Goal: Transaction & Acquisition: Purchase product/service

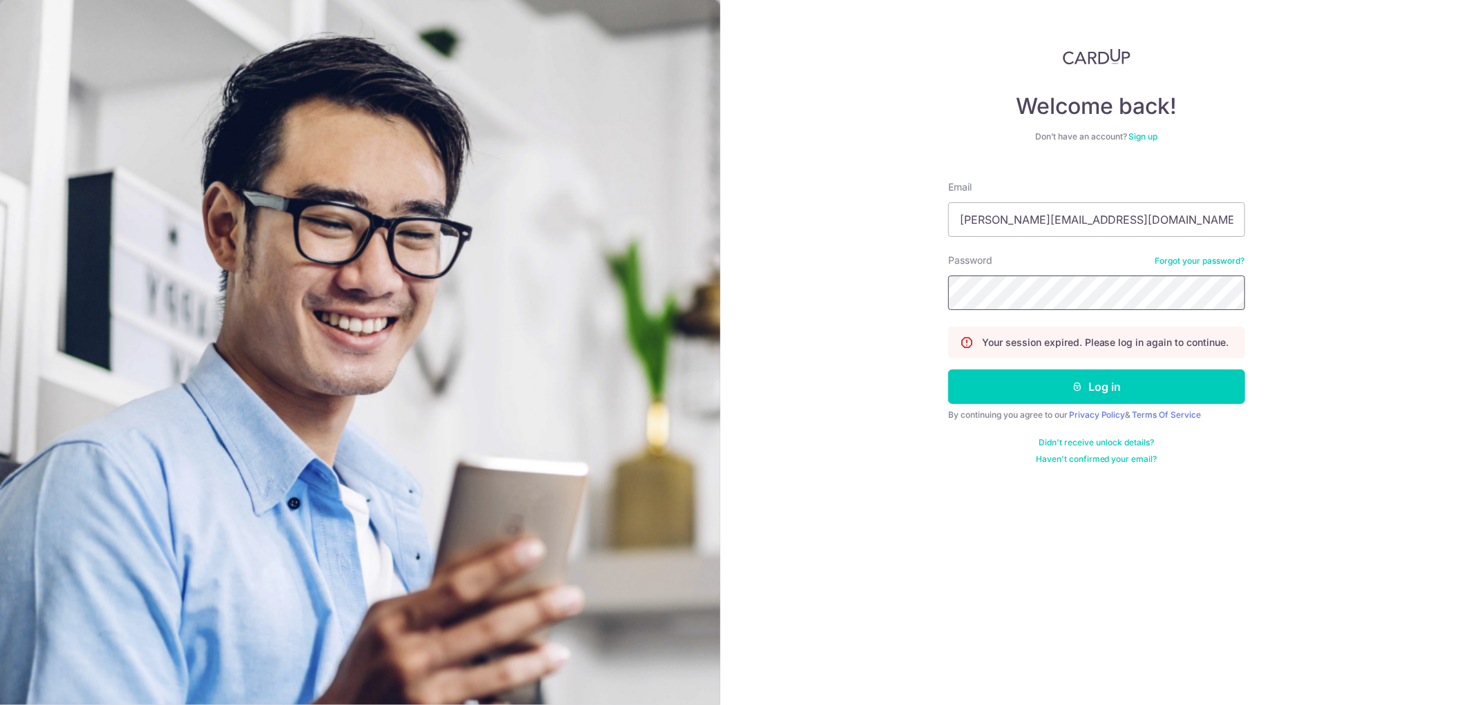
click at [948, 369] on button "Log in" at bounding box center [1096, 386] width 297 height 35
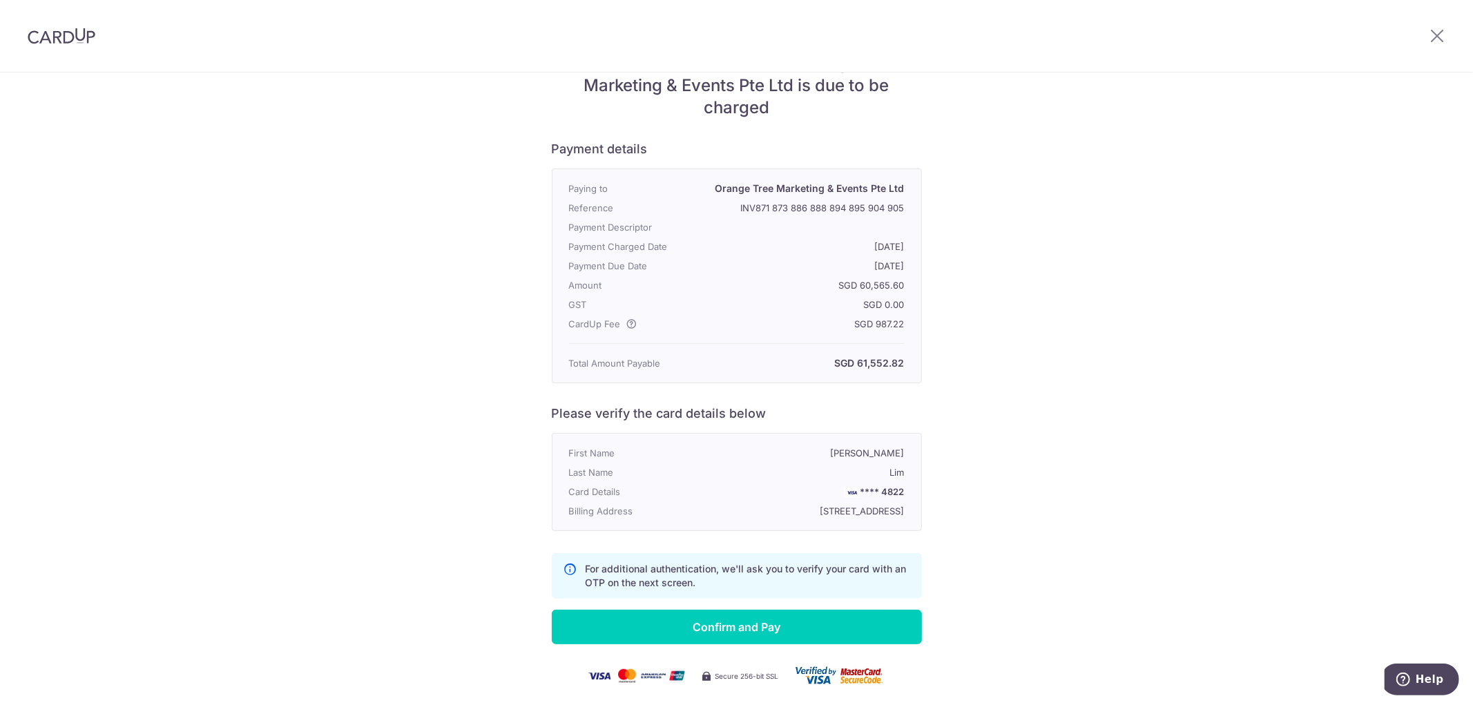
scroll to position [121, 0]
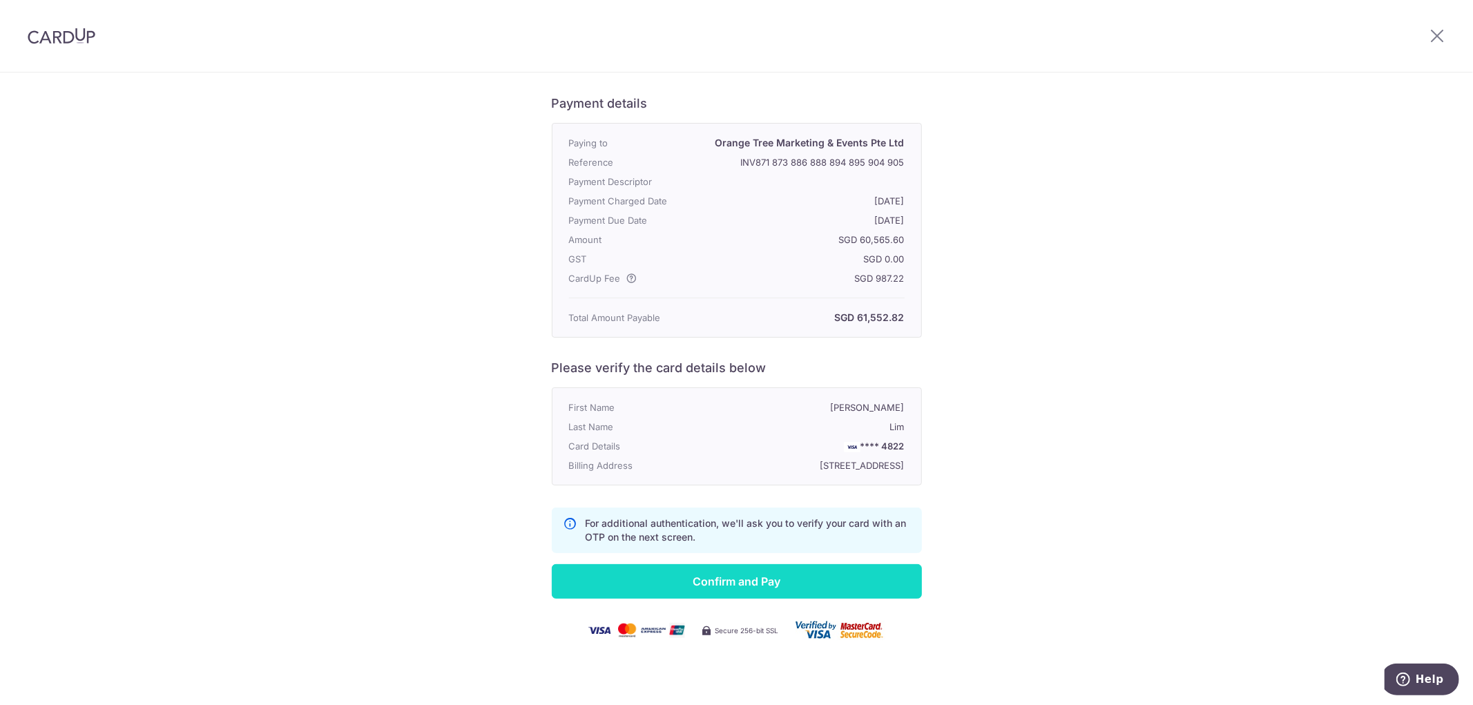
click at [753, 581] on input "Confirm and Pay" at bounding box center [737, 581] width 370 height 35
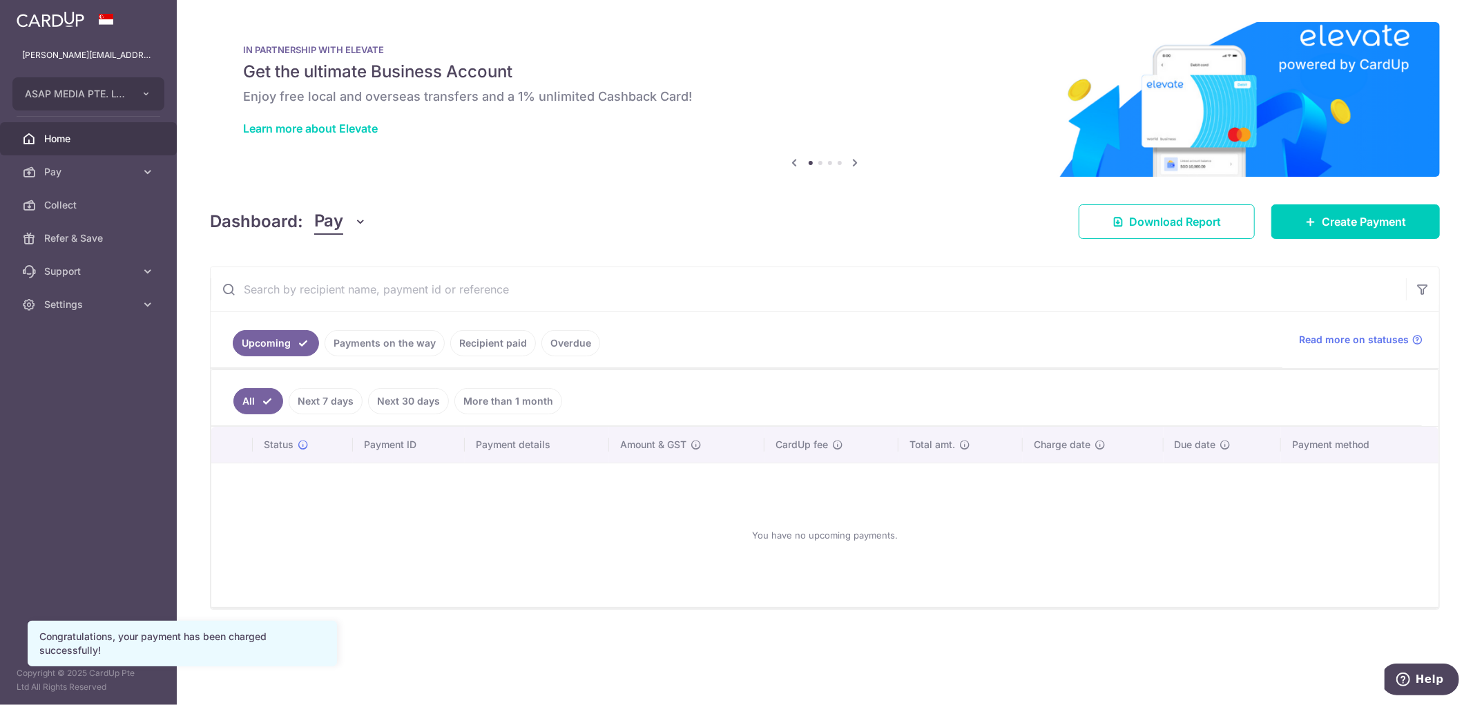
click at [466, 345] on link "Recipient paid" at bounding box center [493, 343] width 86 height 26
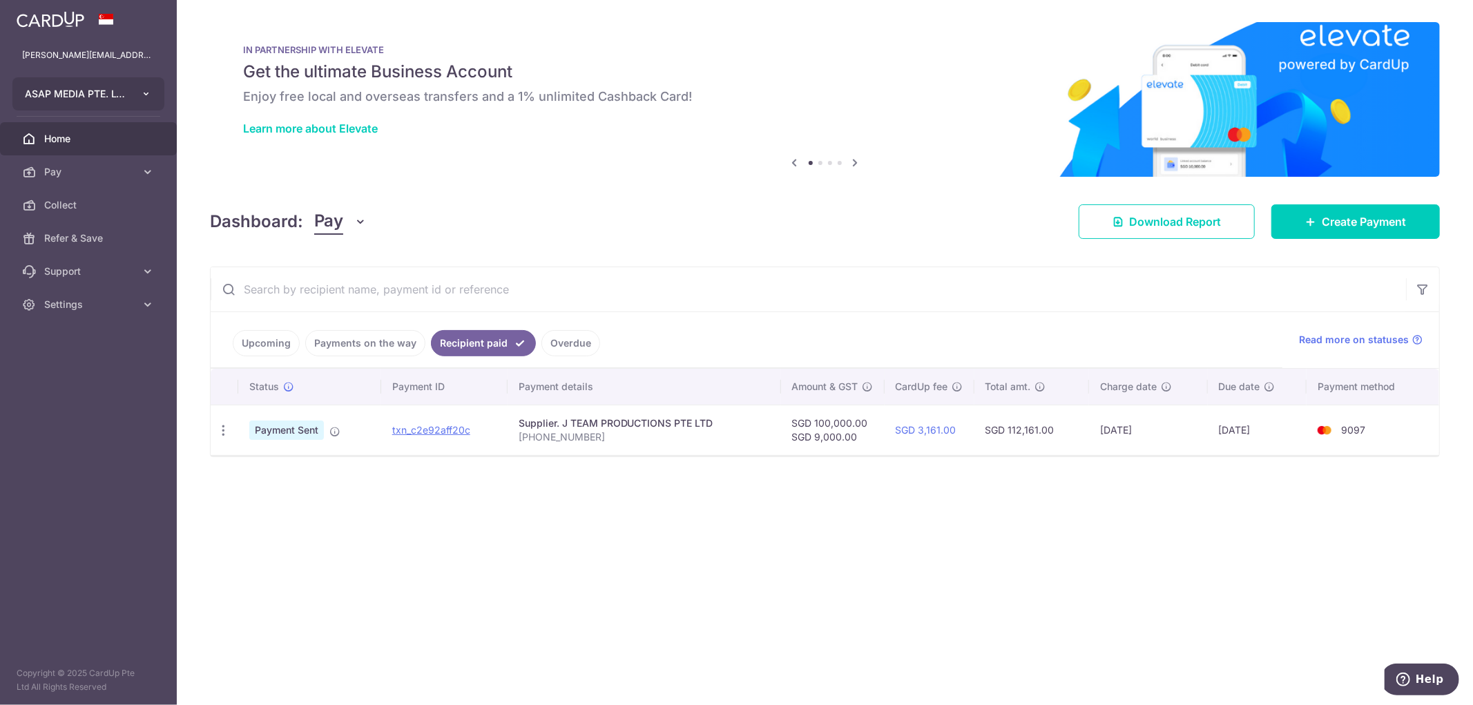
click at [122, 95] on span "ASAP MEDIA PTE. LTD." at bounding box center [76, 94] width 102 height 14
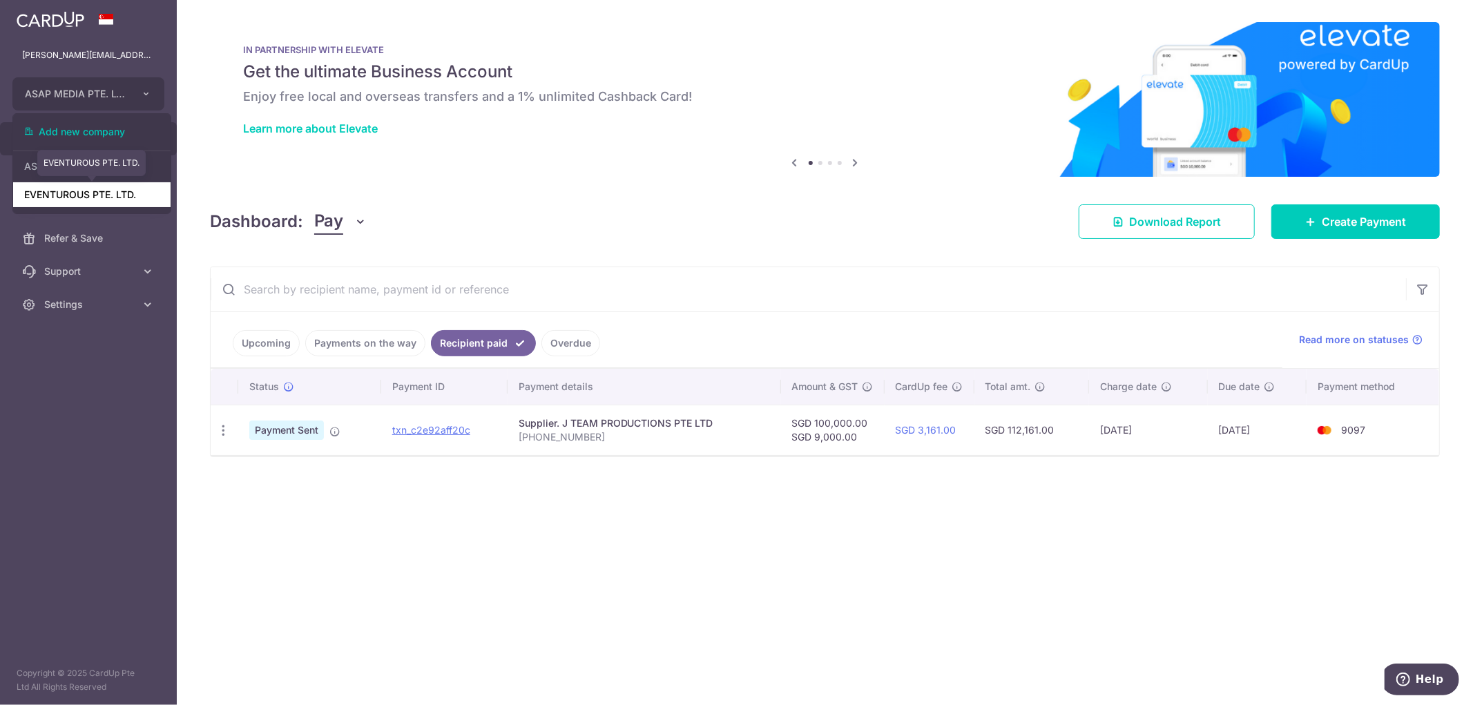
click at [100, 191] on link "EVENTUROUS PTE. LTD." at bounding box center [91, 194] width 157 height 25
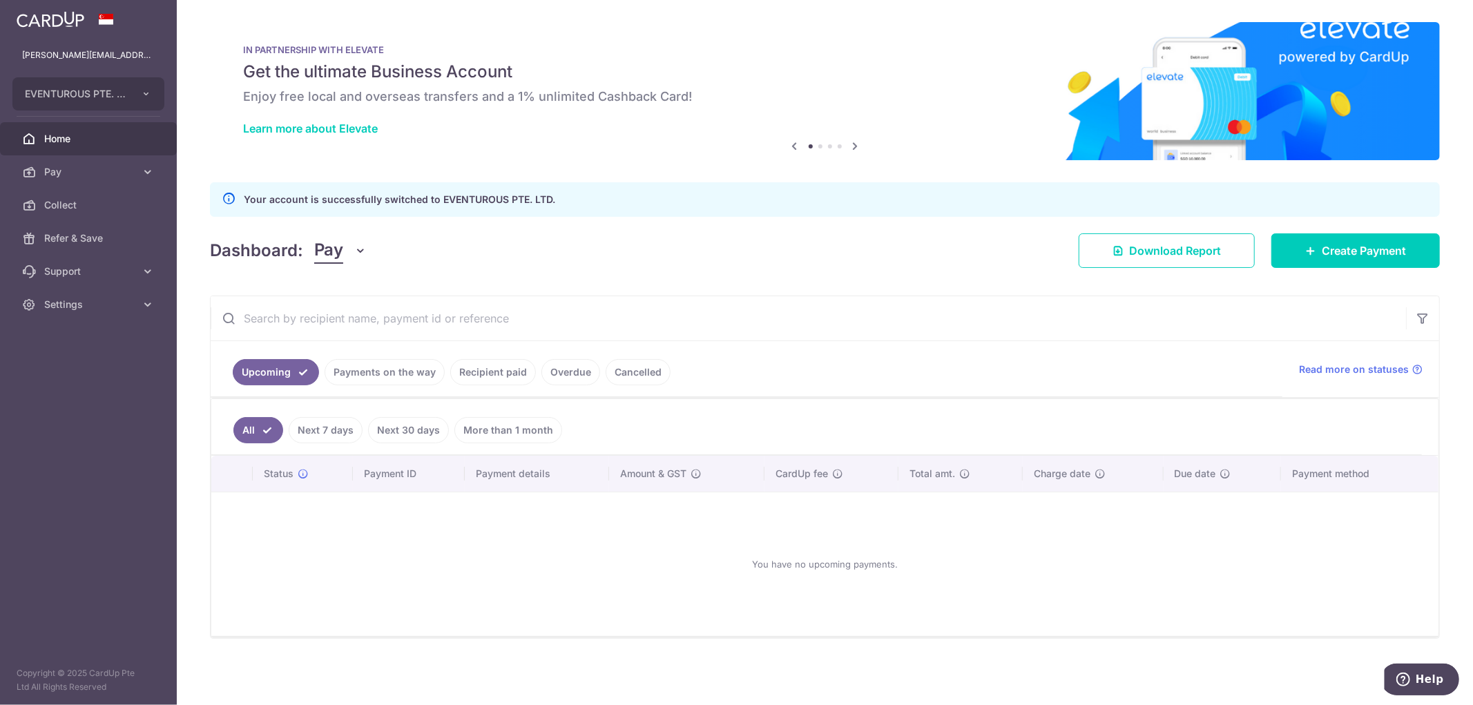
click at [406, 369] on link "Payments on the way" at bounding box center [385, 372] width 120 height 26
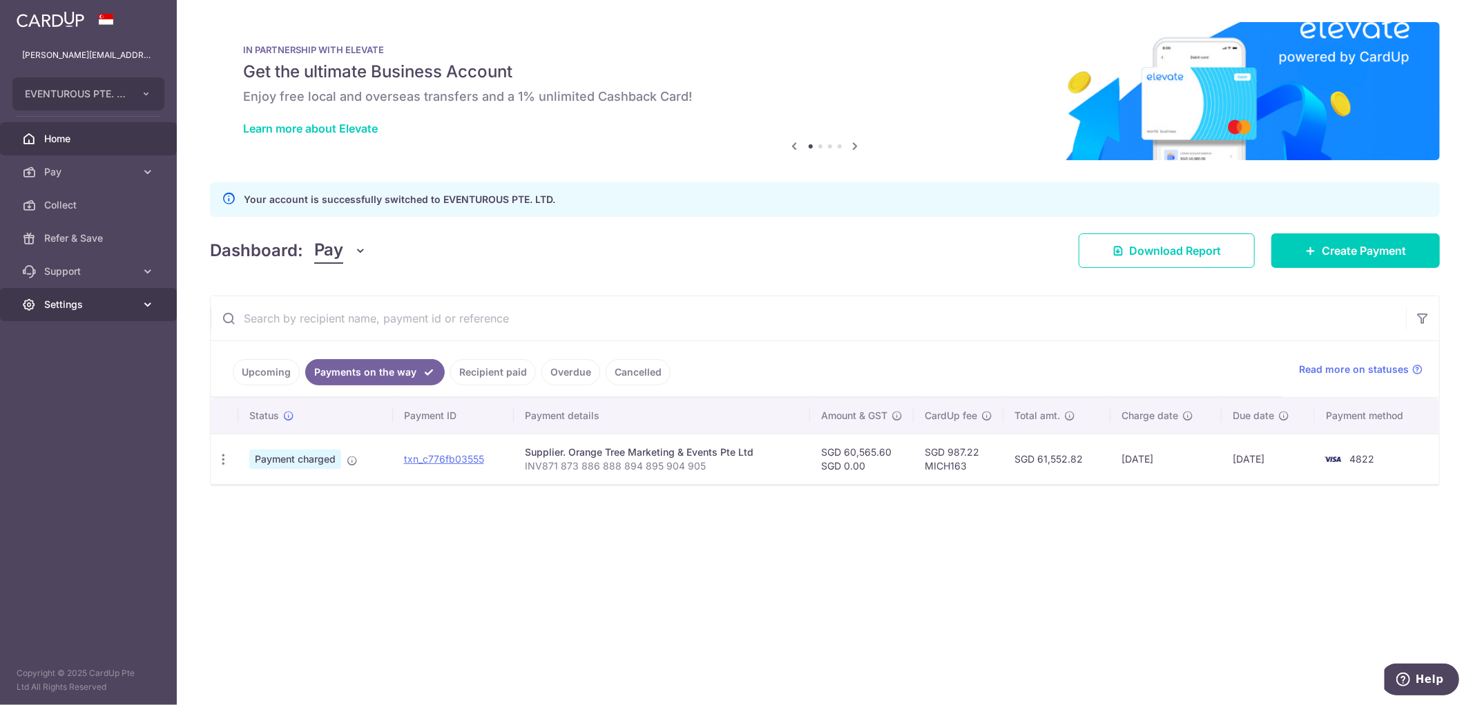
click at [149, 304] on icon at bounding box center [148, 305] width 14 height 14
click at [81, 367] on span "Logout" at bounding box center [89, 371] width 91 height 14
